Goal: Information Seeking & Learning: Learn about a topic

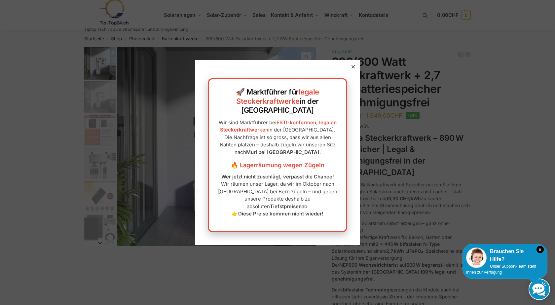
click at [350, 70] on div at bounding box center [353, 67] width 6 height 6
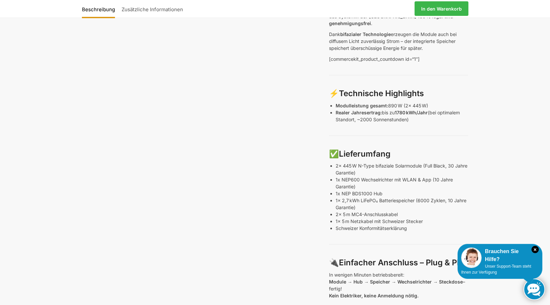
scroll to position [264, 0]
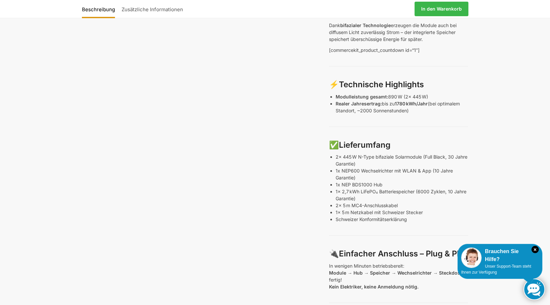
drag, startPoint x: 362, startPoint y: 178, endPoint x: 383, endPoint y: 179, distance: 20.8
click at [364, 188] on p "1x 2,7 kWh LiFePO₄ Batteriespeicher (6000 Zyklen, 10 Jahre Garantie)" at bounding box center [401, 195] width 132 height 14
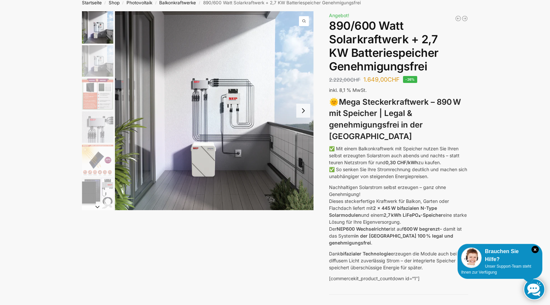
scroll to position [0, 0]
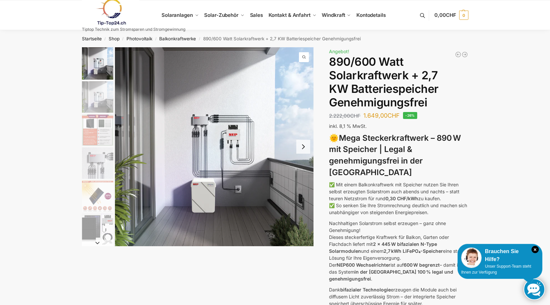
click at [301, 147] on button "Next slide" at bounding box center [303, 147] width 14 height 14
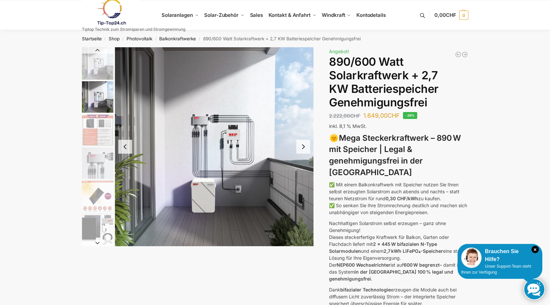
click at [298, 147] on button "Next slide" at bounding box center [303, 147] width 14 height 14
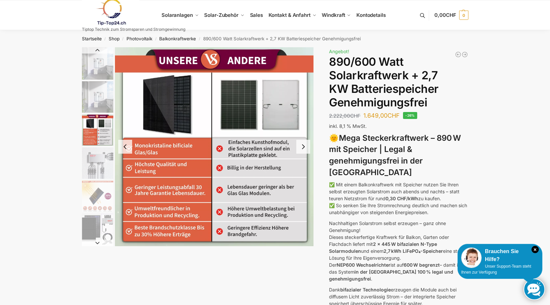
click at [301, 147] on button "Next slide" at bounding box center [303, 147] width 14 height 14
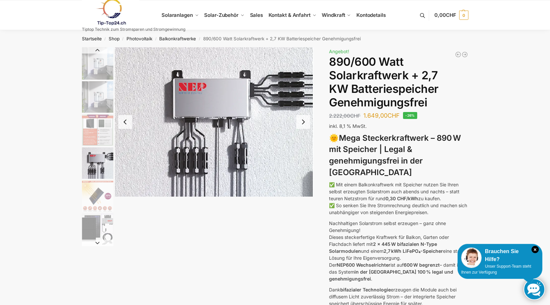
click at [302, 122] on button "Next slide" at bounding box center [303, 122] width 14 height 14
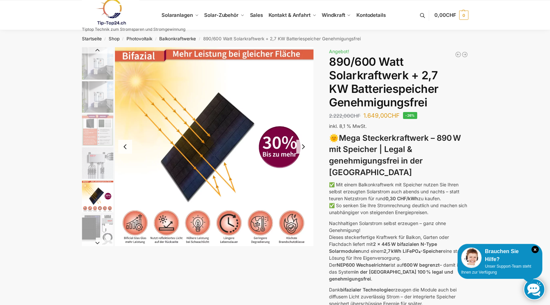
click at [299, 122] on img "5 / 12" at bounding box center [214, 146] width 199 height 199
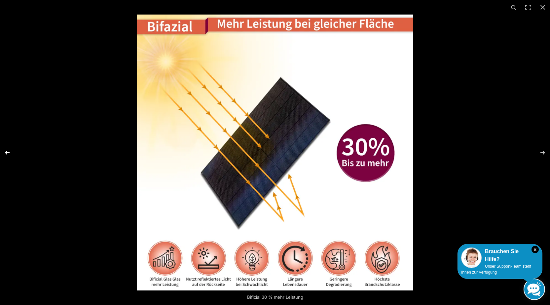
click at [8, 151] on button "Previous (arrow left)" at bounding box center [11, 152] width 23 height 33
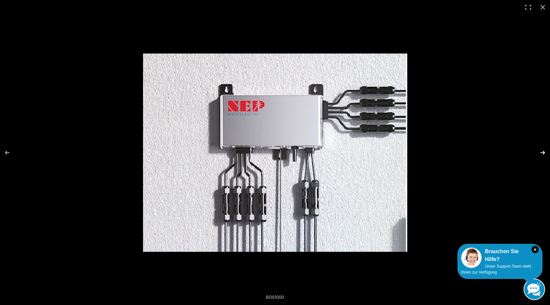
click at [543, 153] on button "Next (arrow right)" at bounding box center [538, 152] width 23 height 33
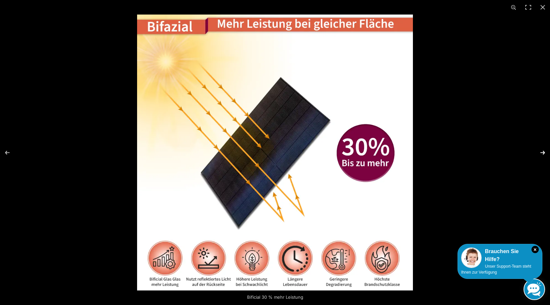
click at [543, 153] on button "Next (arrow right)" at bounding box center [538, 152] width 23 height 33
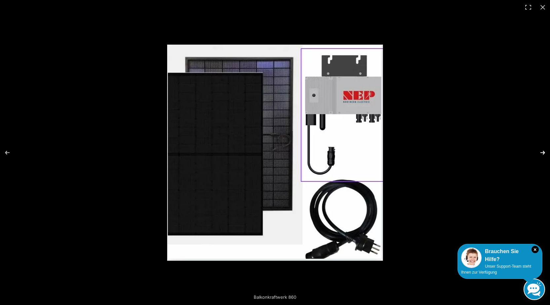
click at [542, 152] on button "Next (arrow right)" at bounding box center [538, 152] width 23 height 33
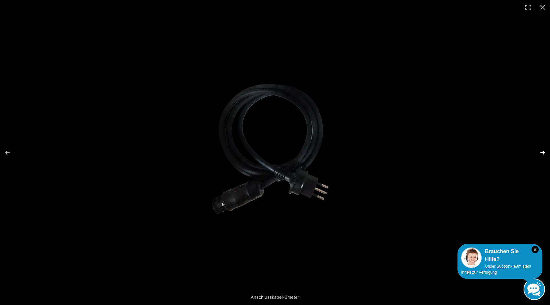
click at [542, 152] on button "Next (arrow right)" at bounding box center [538, 152] width 23 height 33
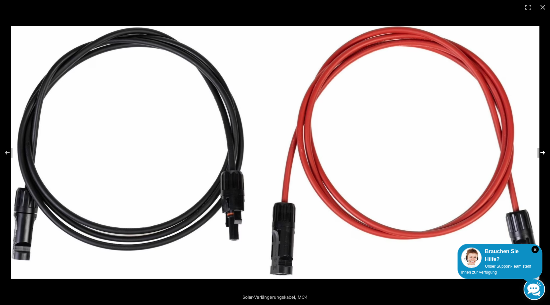
click at [542, 152] on button "Next (arrow right)" at bounding box center [538, 152] width 23 height 33
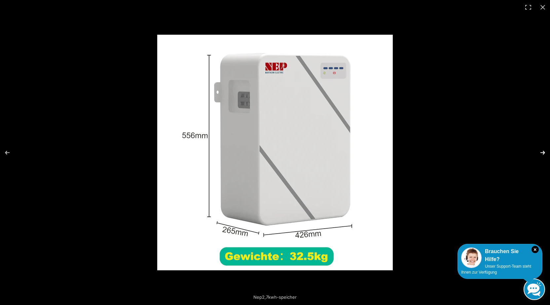
click at [541, 151] on button "Next (arrow right)" at bounding box center [538, 152] width 23 height 33
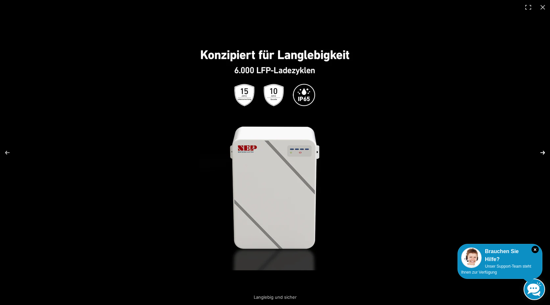
click at [540, 153] on button "Next (arrow right)" at bounding box center [538, 152] width 23 height 33
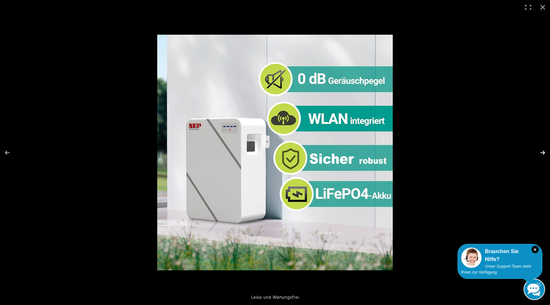
click at [542, 151] on button "Next (arrow right)" at bounding box center [538, 152] width 23 height 33
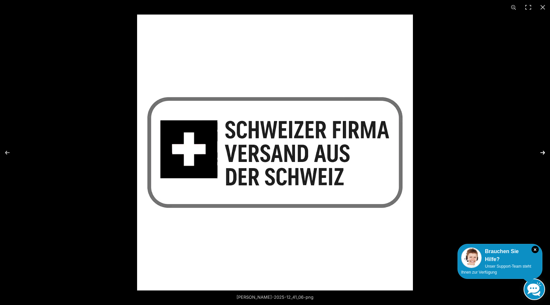
click at [542, 151] on button "Next (arrow right)" at bounding box center [538, 152] width 23 height 33
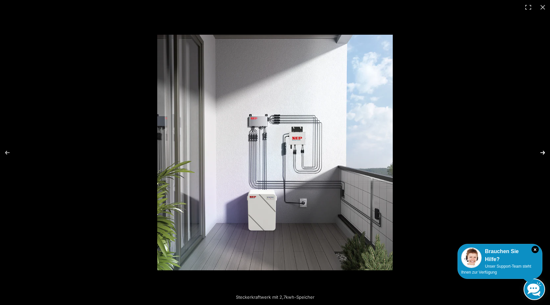
click at [542, 151] on button "Next (arrow right)" at bounding box center [538, 152] width 23 height 33
click at [543, 152] on button "Next (arrow right)" at bounding box center [538, 152] width 23 height 33
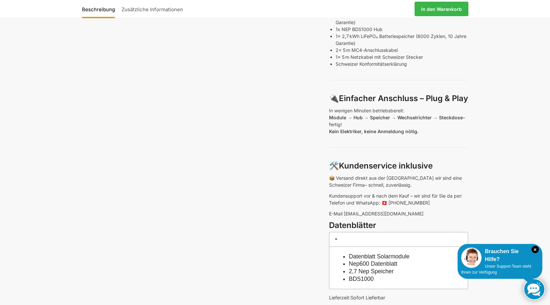
scroll to position [495, 0]
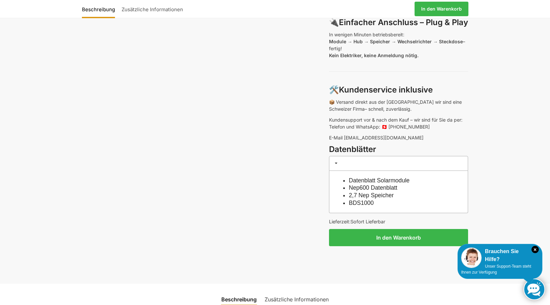
click at [364, 177] on link "Datenblatt Solarmodule" at bounding box center [379, 180] width 61 height 7
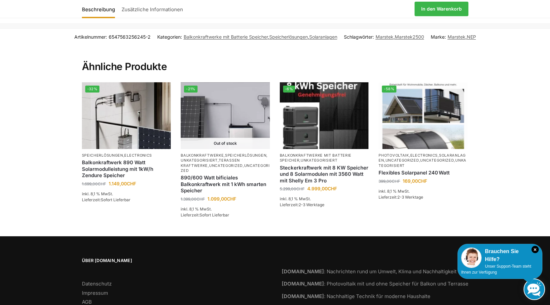
scroll to position [957, 0]
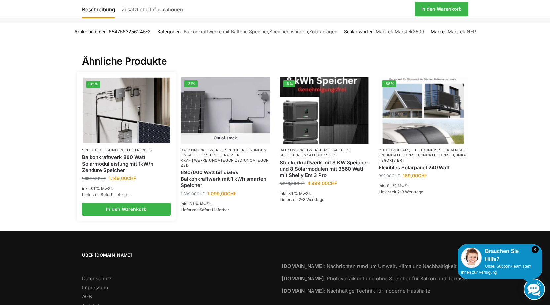
click at [128, 130] on img at bounding box center [126, 111] width 87 height 66
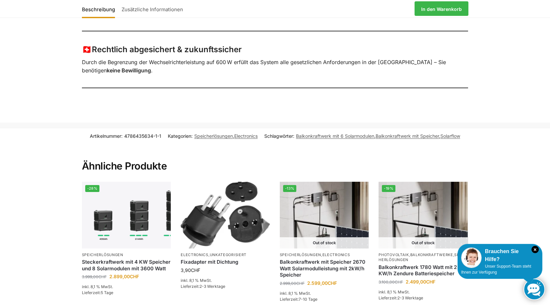
scroll to position [693, 0]
